Goal: Information Seeking & Learning: Learn about a topic

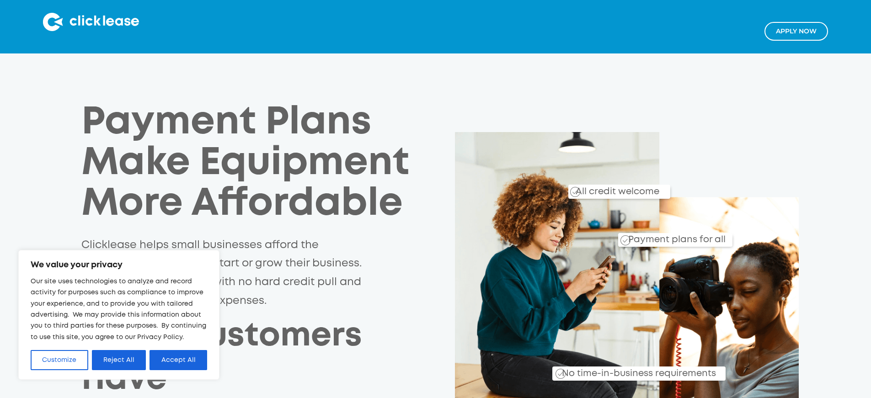
click at [787, 33] on link "Apply NOw" at bounding box center [796, 31] width 64 height 19
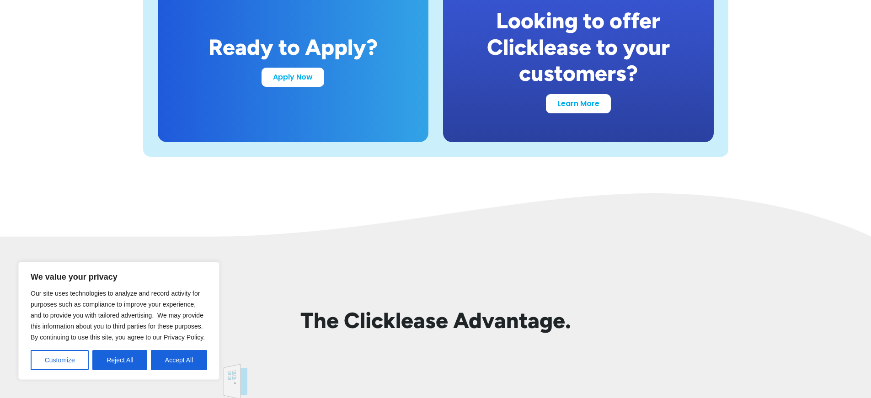
scroll to position [1859, 0]
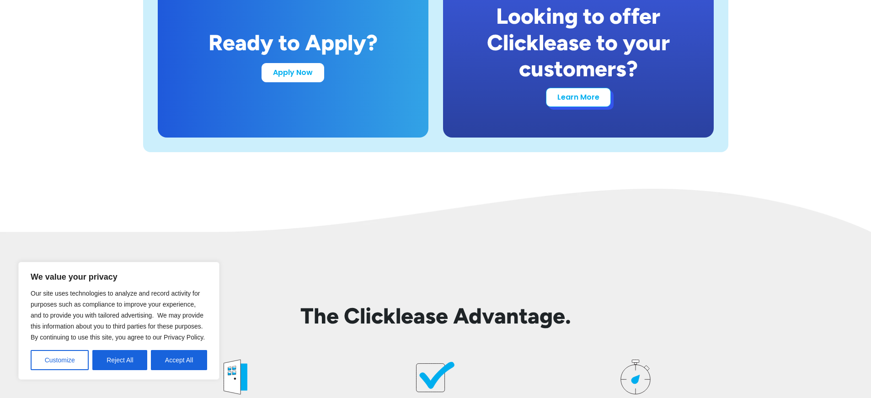
click at [565, 100] on link "Learn More" at bounding box center [578, 97] width 65 height 19
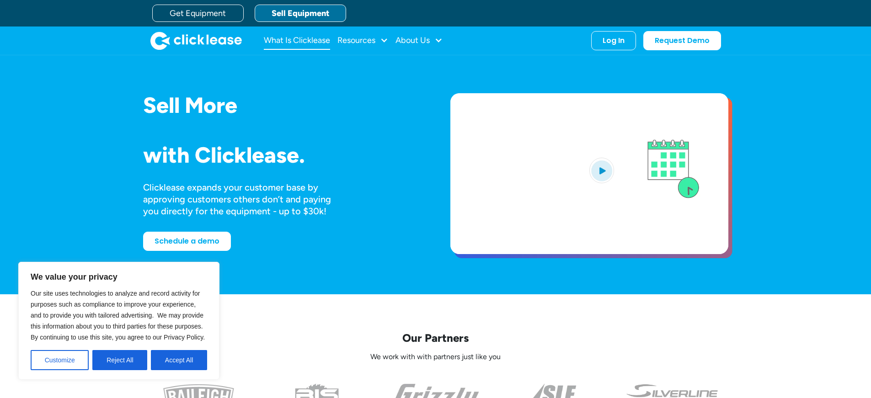
click at [294, 39] on link "What Is Clicklease" at bounding box center [297, 41] width 66 height 18
